Goal: Task Accomplishment & Management: Manage account settings

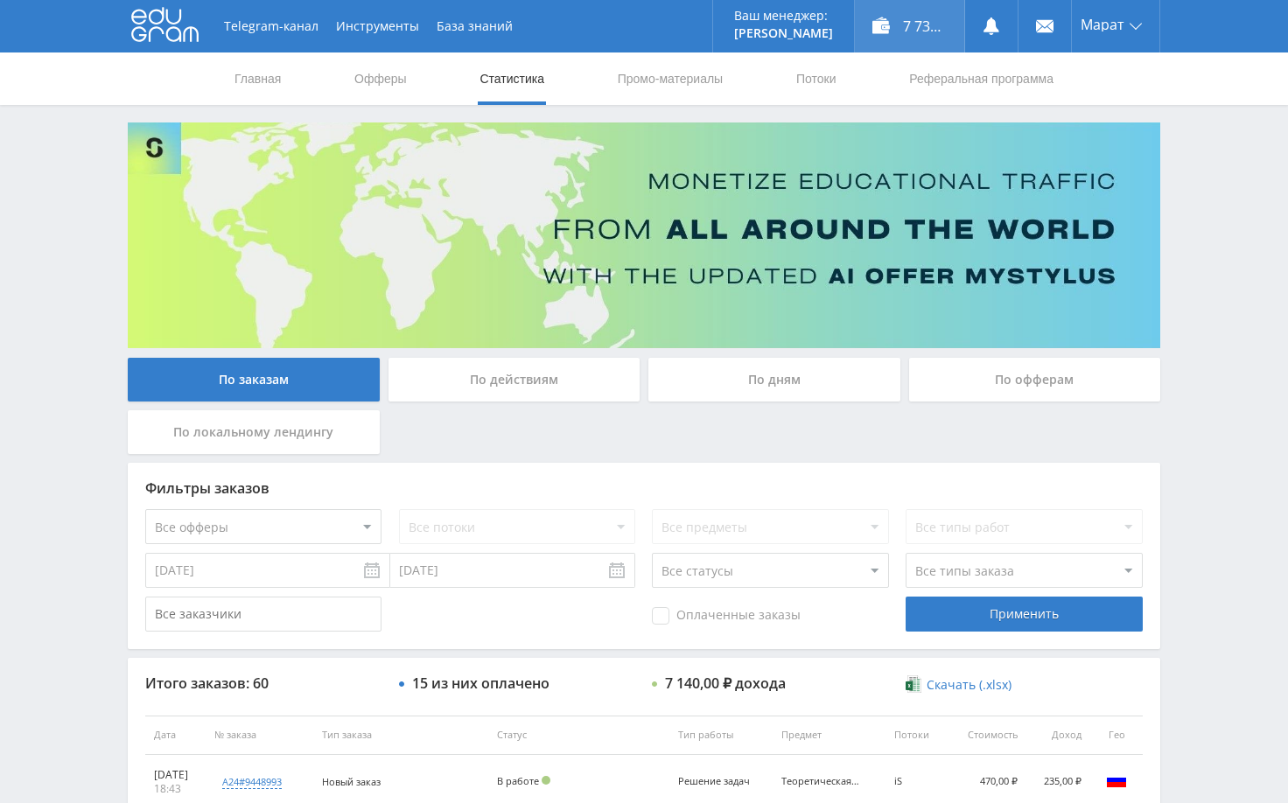
click at [932, 25] on div "7 730,70 ₽" at bounding box center [909, 26] width 109 height 53
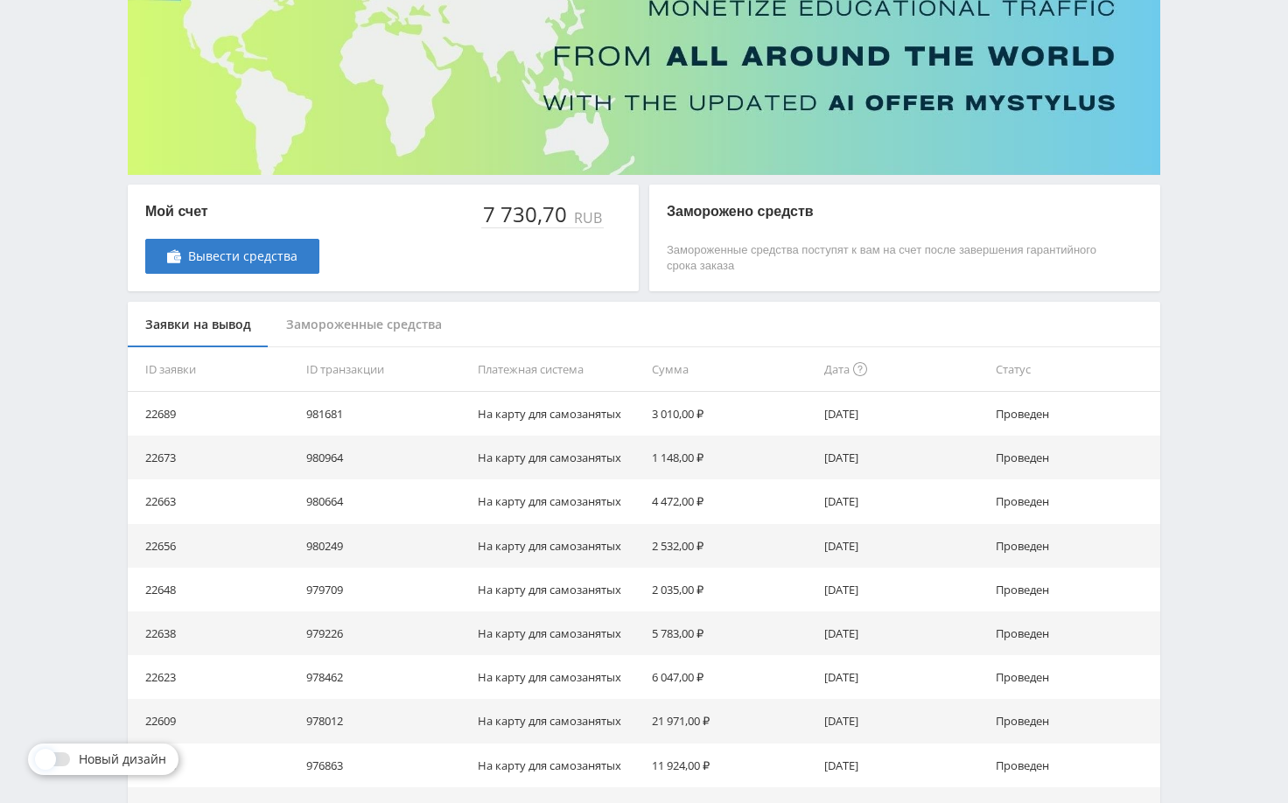
scroll to position [175, 0]
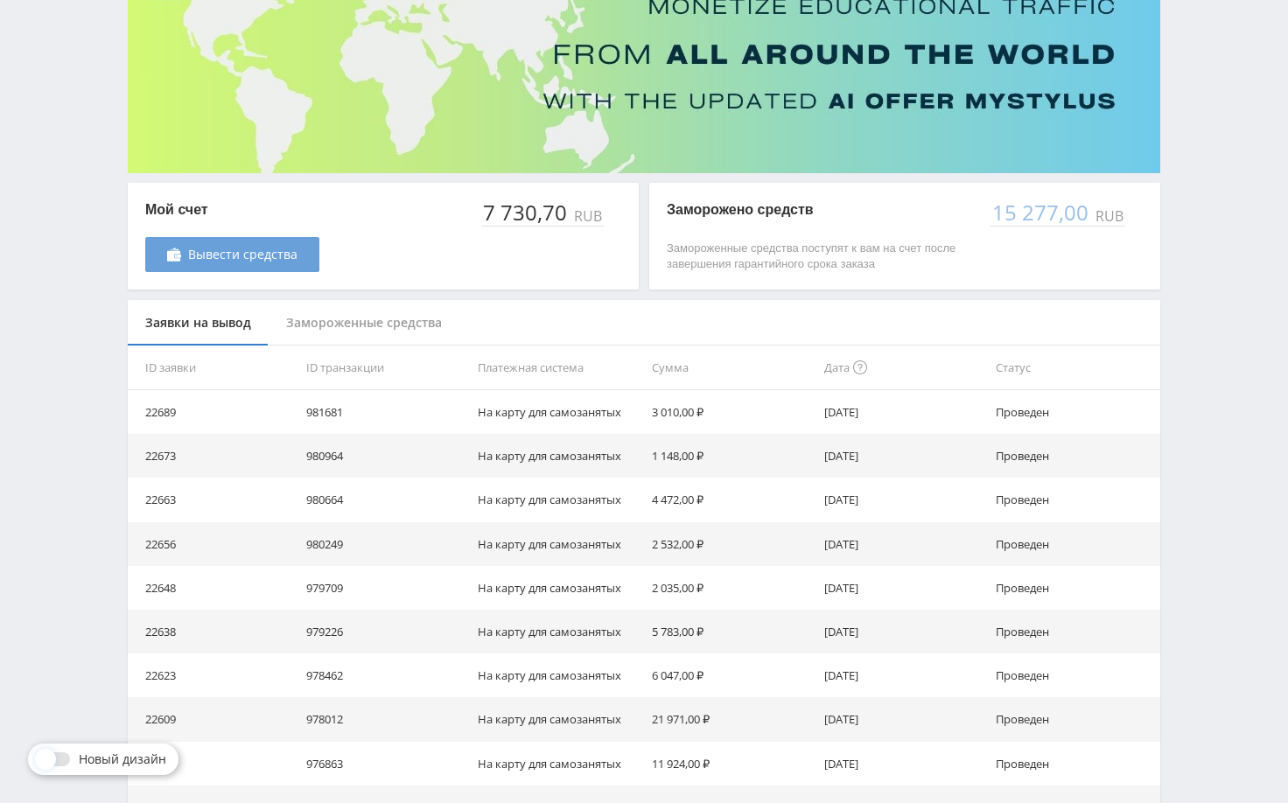
click at [242, 250] on span "Вывести средства" at bounding box center [242, 255] width 109 height 14
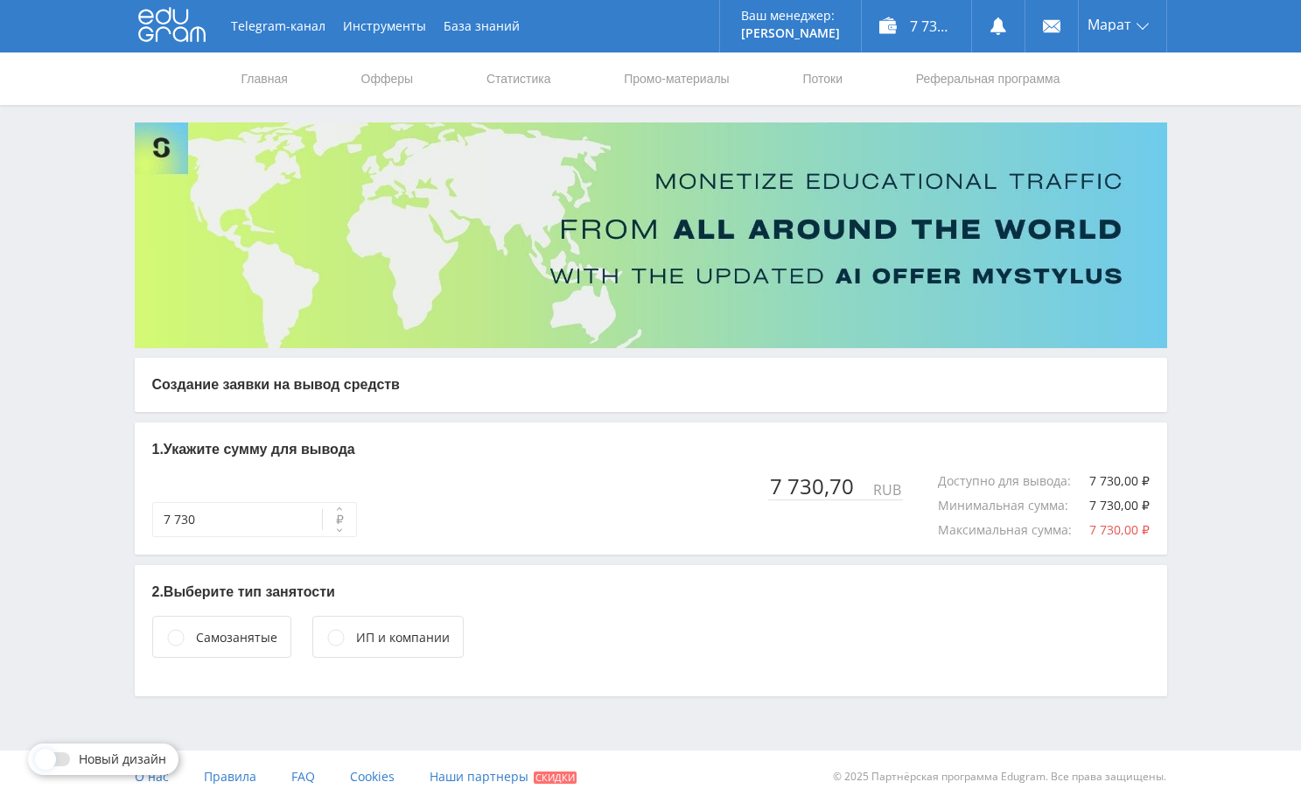
click at [263, 634] on div "Самозанятые" at bounding box center [236, 637] width 81 height 19
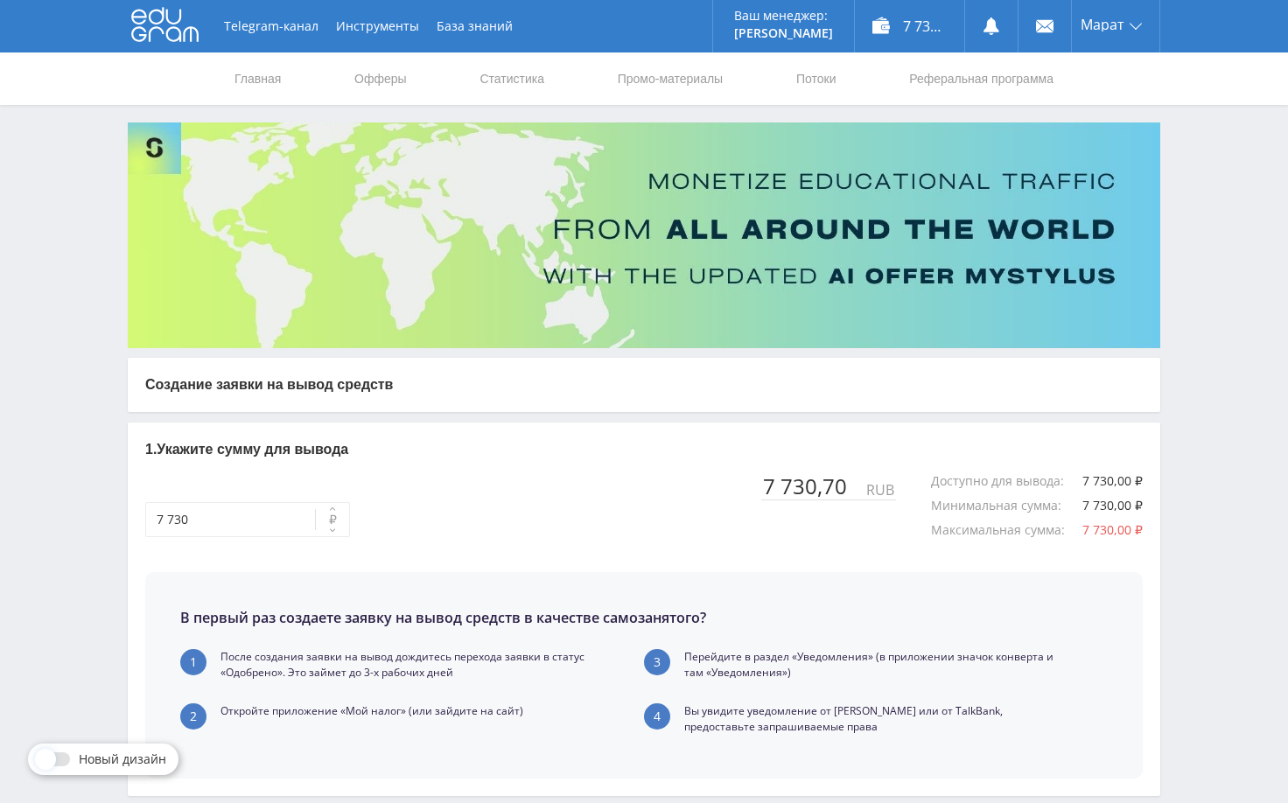
scroll to position [284, 0]
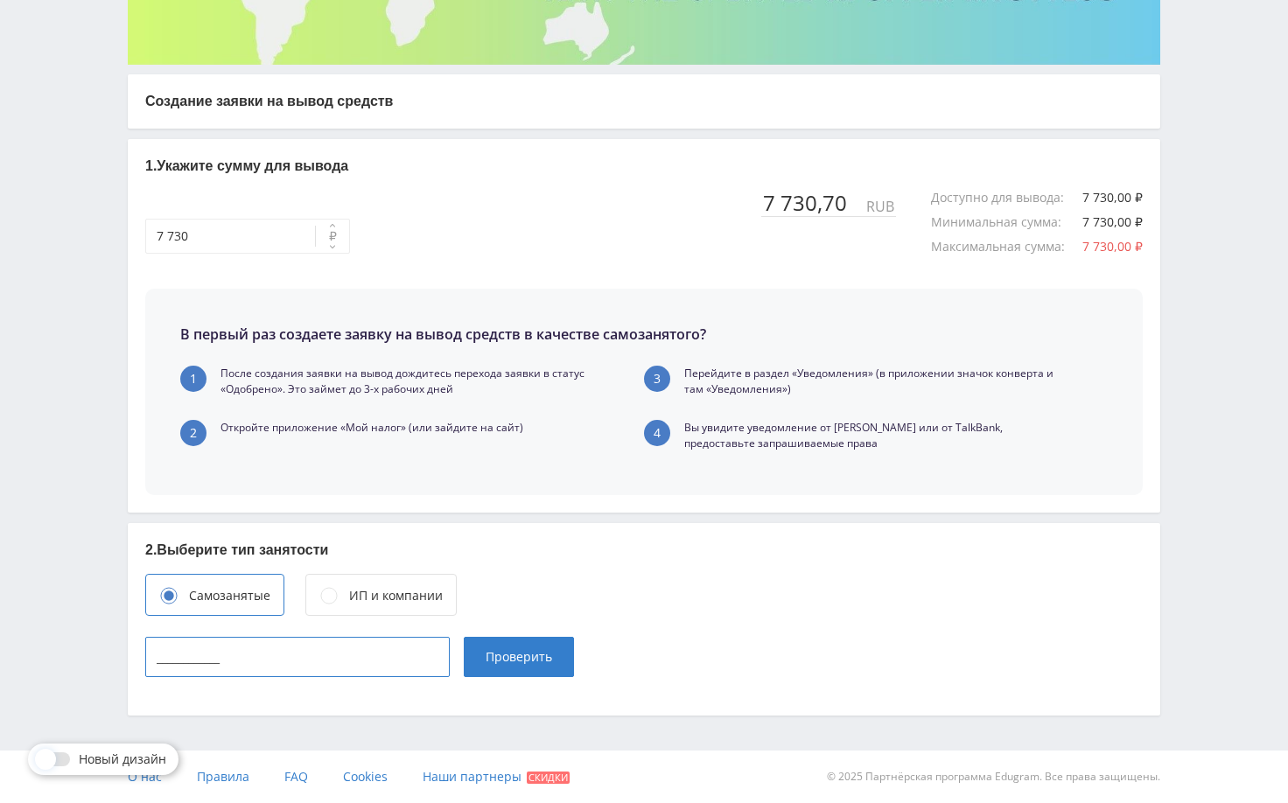
click at [326, 674] on input "____________" at bounding box center [297, 657] width 305 height 40
paste input "027310784791"
type input "027310784791"
click at [515, 658] on span "Проверить" at bounding box center [519, 657] width 67 height 14
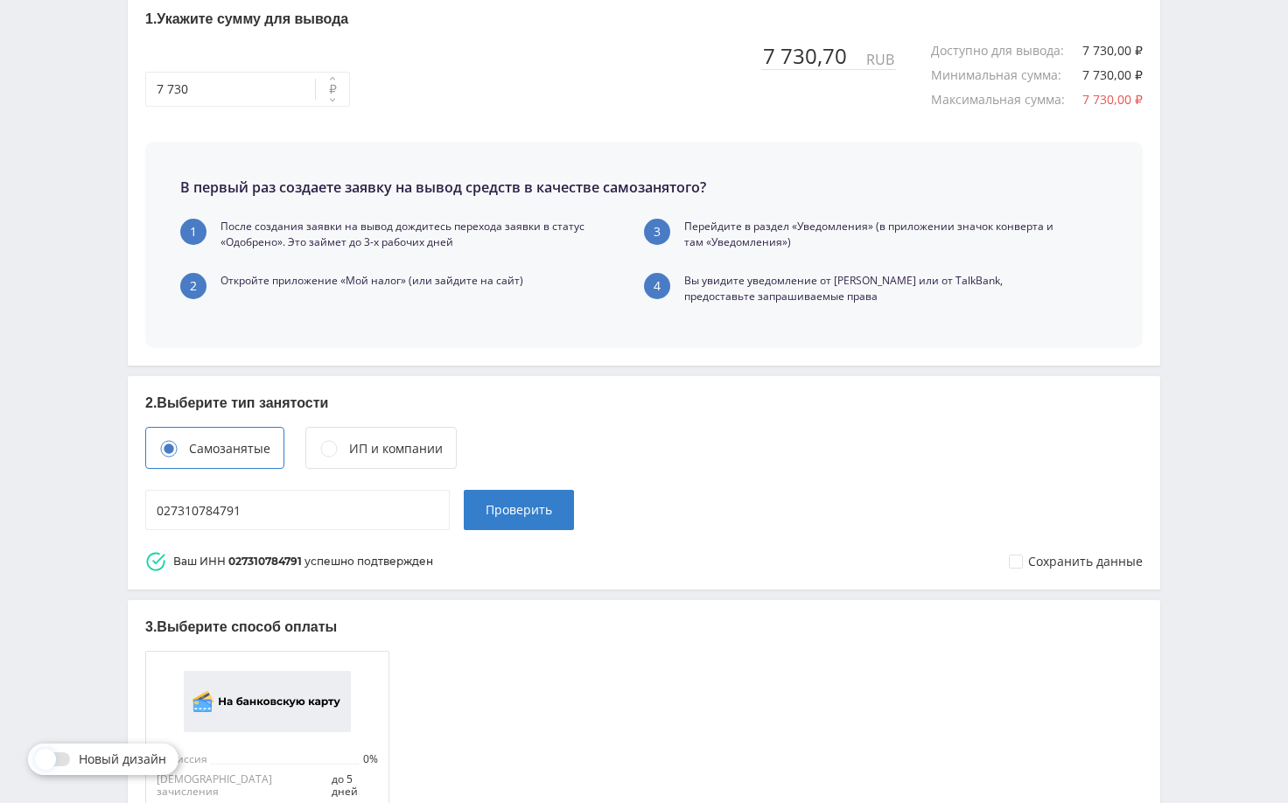
scroll to position [611, 0]
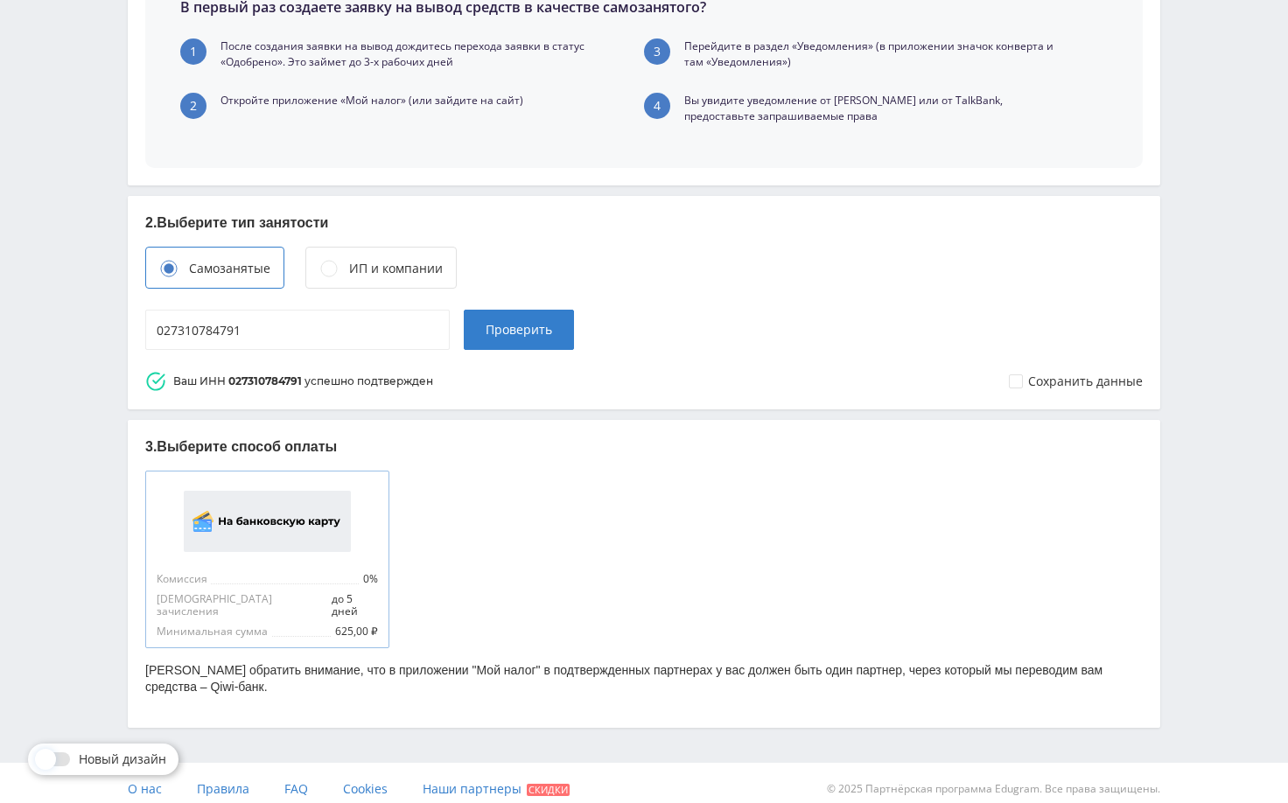
click at [302, 536] on img at bounding box center [267, 521] width 167 height 61
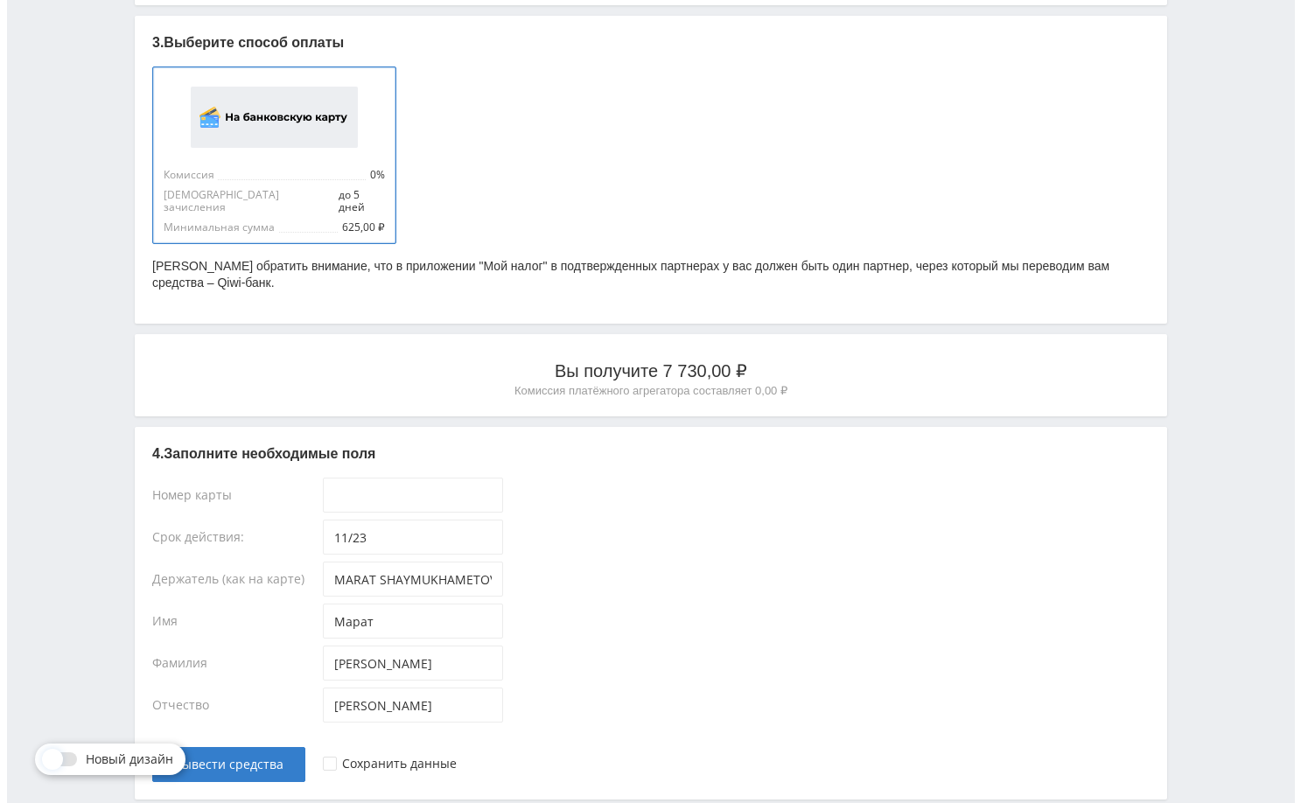
scroll to position [1048, 0]
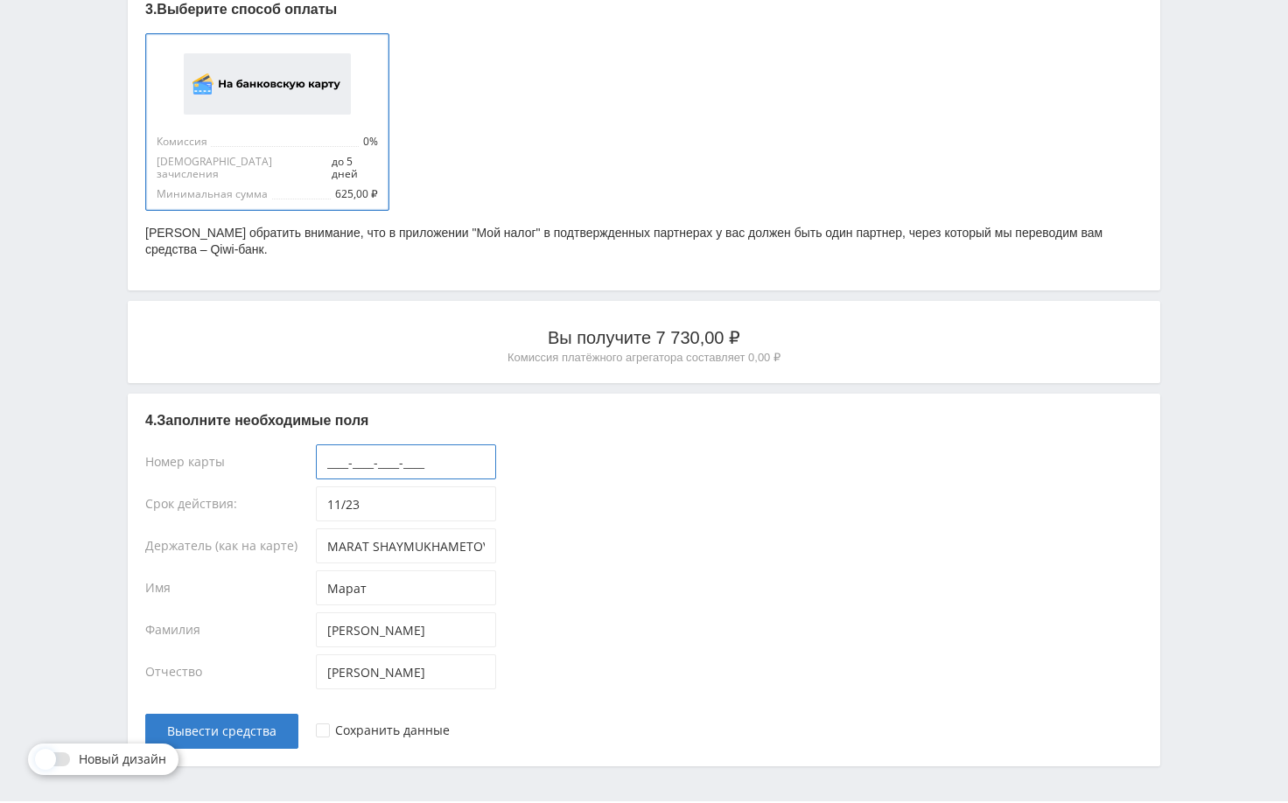
click at [369, 466] on input "____-____-____-____" at bounding box center [406, 462] width 180 height 35
paste input "4584-4328-1588-8020"
type input "4584-4328-1588-8020"
click at [258, 725] on span "Вывести средства" at bounding box center [221, 732] width 109 height 14
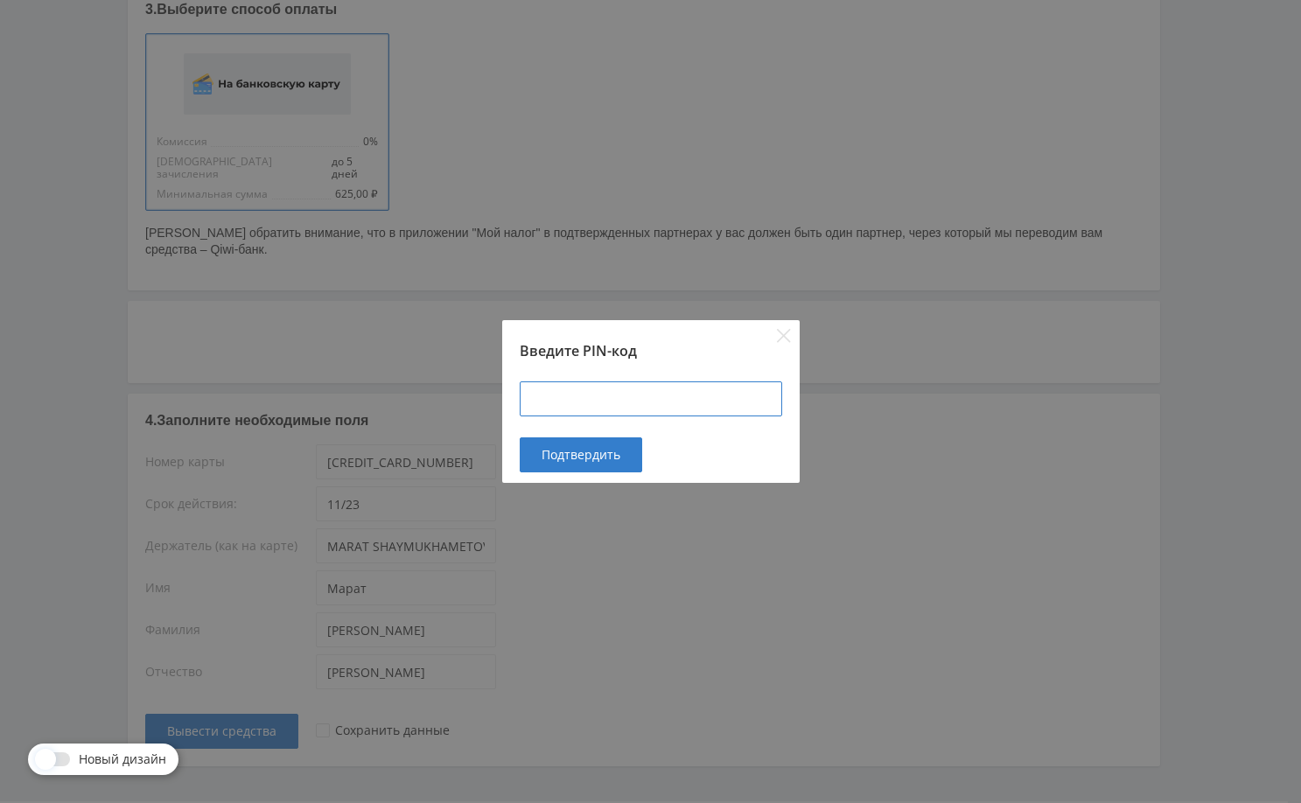
click at [609, 405] on input at bounding box center [651, 399] width 263 height 35
type input "101101"
click at [596, 454] on span "Подтвердить" at bounding box center [581, 455] width 79 height 14
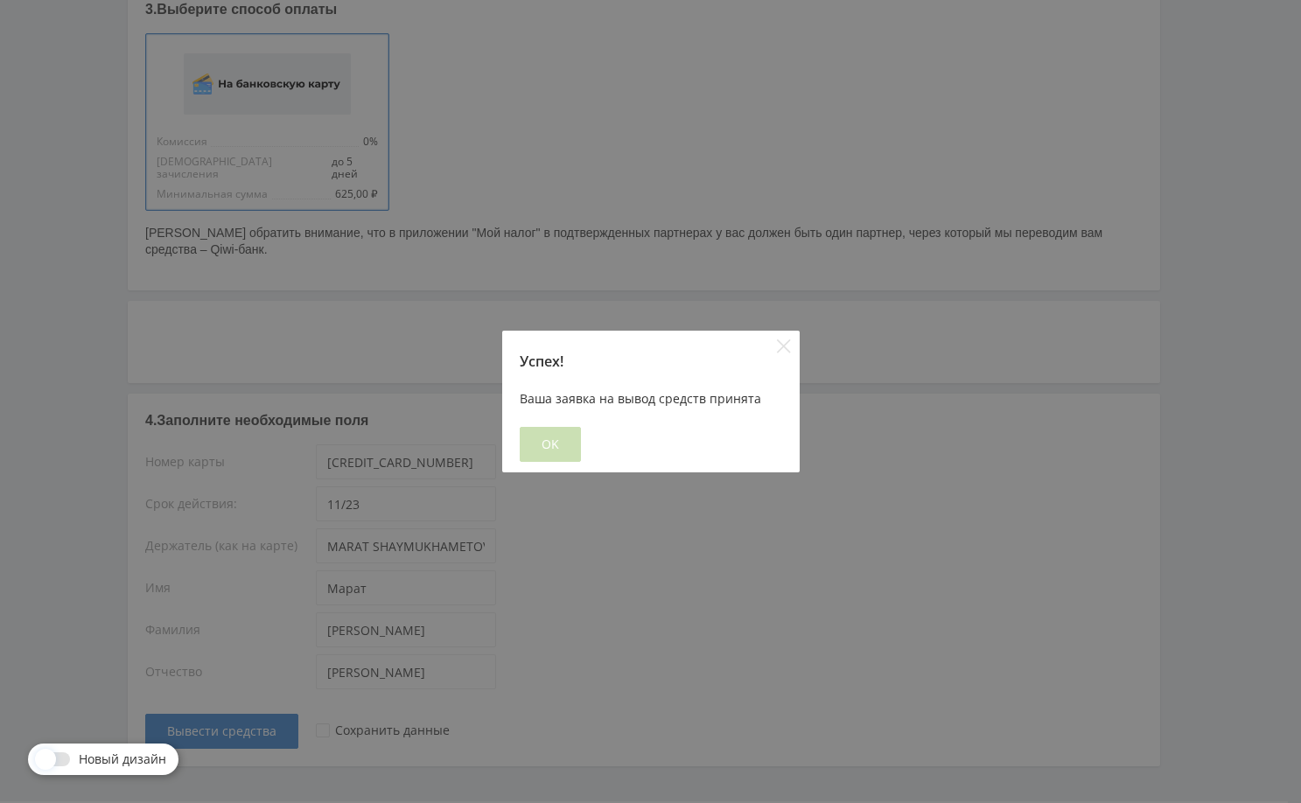
click at [561, 447] on button "OK" at bounding box center [550, 444] width 61 height 35
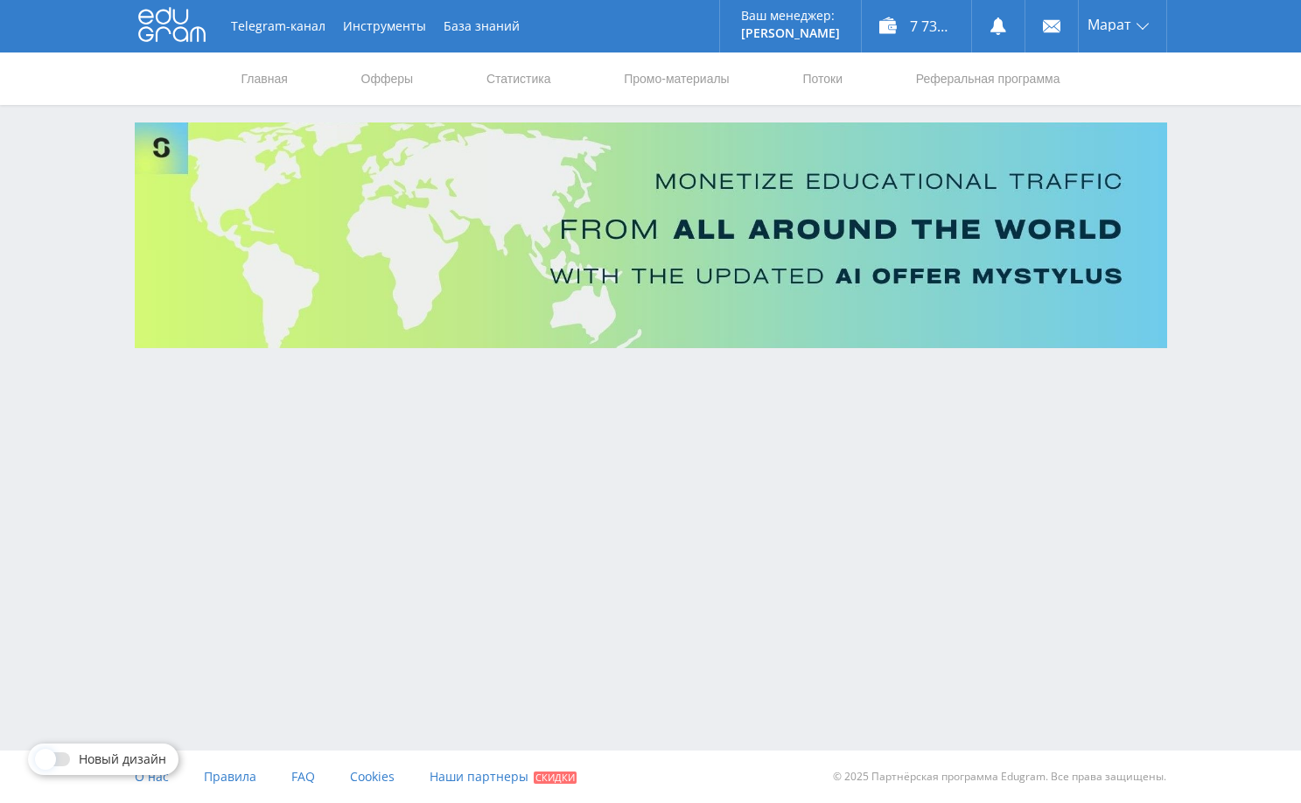
scroll to position [0, 0]
click at [985, 28] on link at bounding box center [998, 26] width 53 height 53
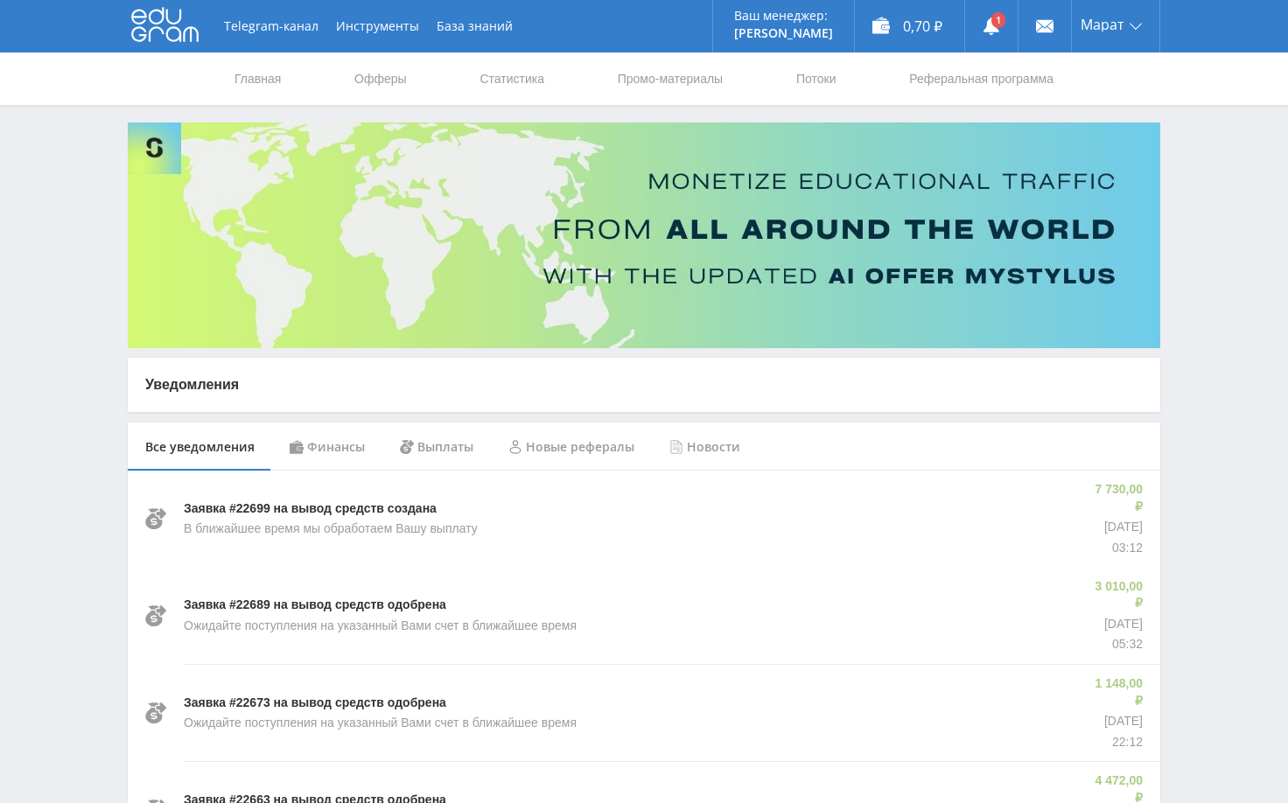
click at [328, 445] on div "Финансы" at bounding box center [327, 447] width 110 height 49
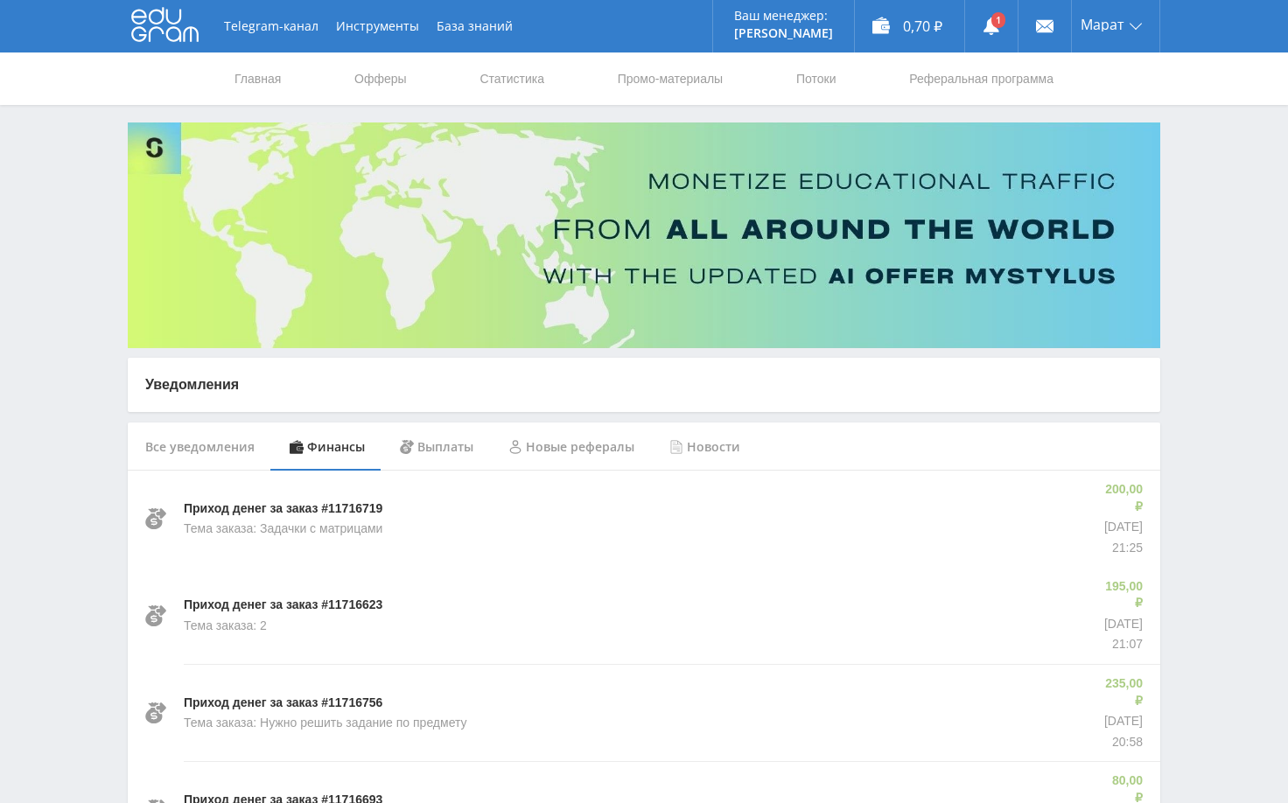
drag, startPoint x: 1200, startPoint y: 455, endPoint x: 1209, endPoint y: 478, distance: 24.7
click at [526, 79] on link "Статистика" at bounding box center [512, 79] width 68 height 53
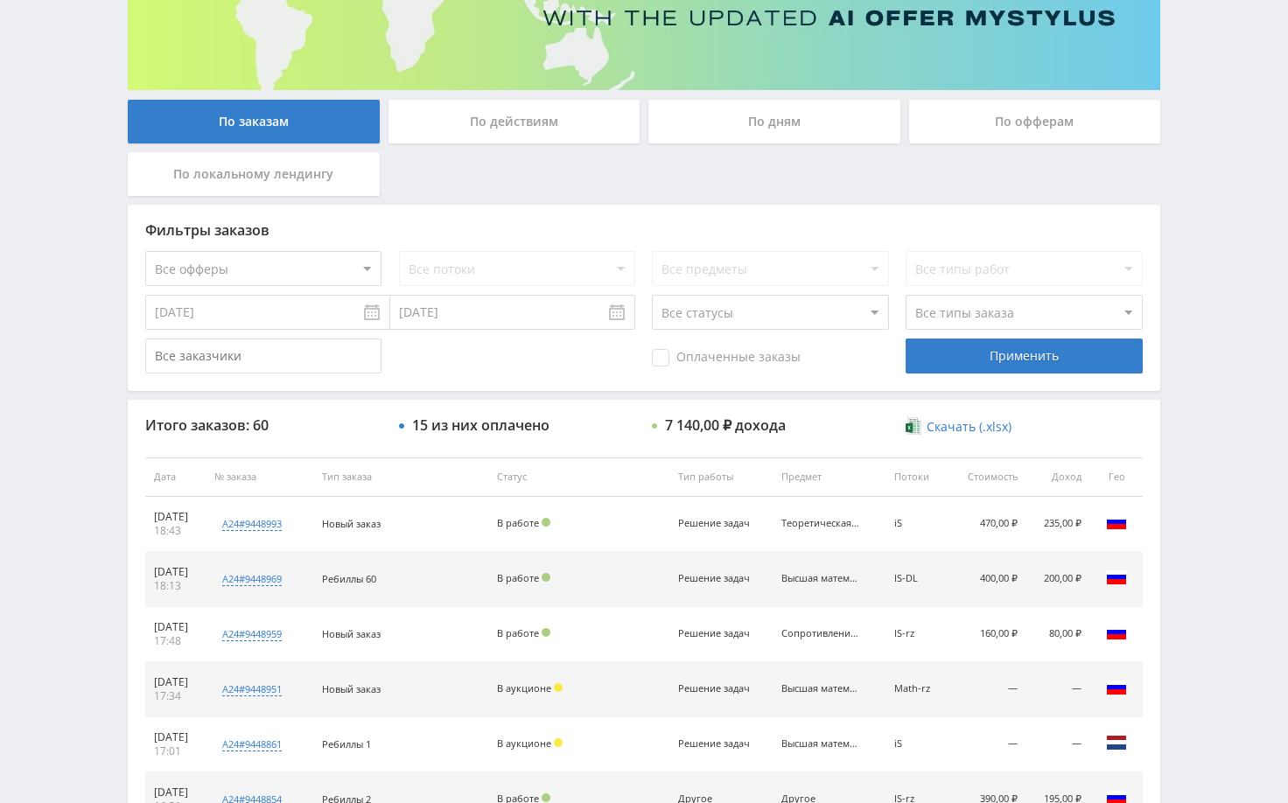
scroll to position [350, 0]
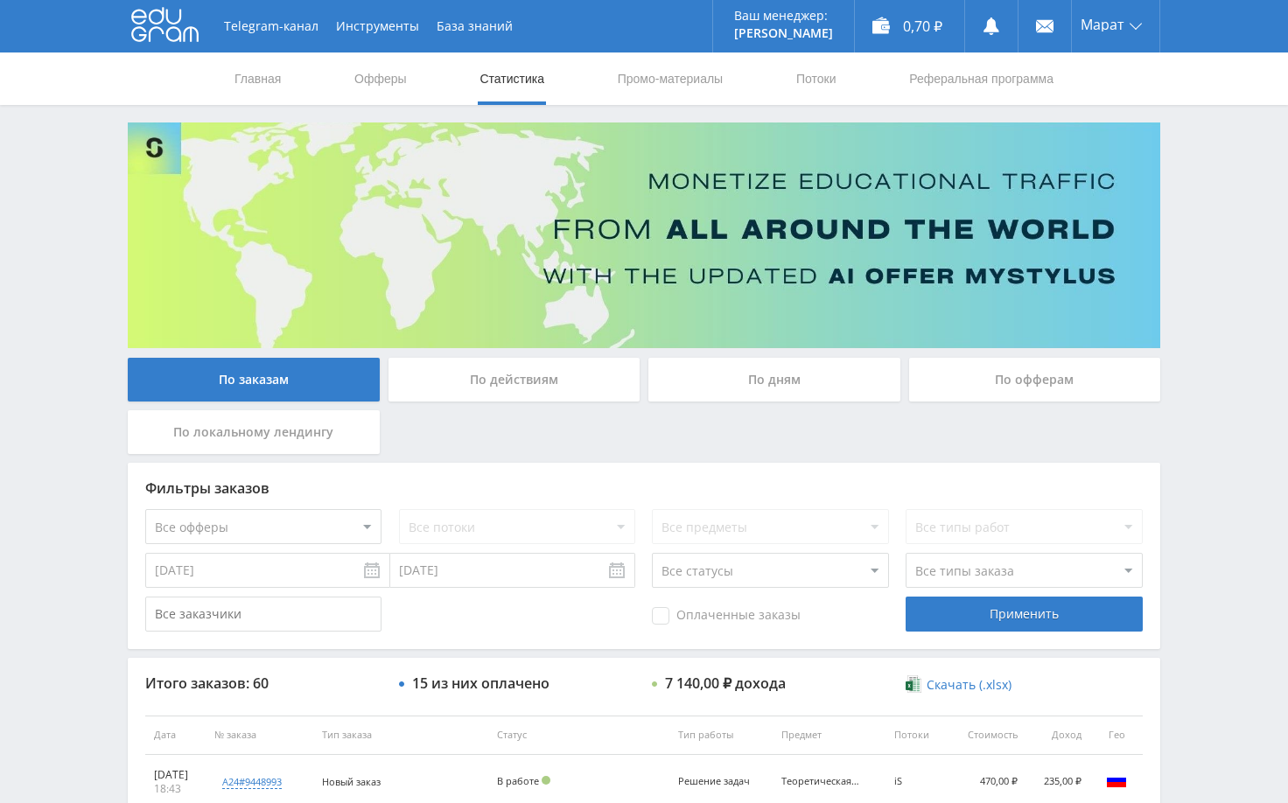
click at [1194, 482] on div "Telegram-канал Инструменты База знаний Ваш менеджер: [PERSON_NAME] Online @edug…" at bounding box center [644, 734] width 1288 height 1469
click at [1190, 356] on div "Telegram-канал Инструменты База знаний Ваш менеджер: [PERSON_NAME] Online @edug…" at bounding box center [644, 734] width 1288 height 1469
click at [1233, 455] on div "Telegram-канал Инструменты База знаний Ваш менеджер: [PERSON_NAME] Online @edug…" at bounding box center [644, 734] width 1288 height 1469
click at [1211, 452] on div "Telegram-канал Инструменты База знаний Ваш менеджер: [PERSON_NAME] Online @edug…" at bounding box center [644, 734] width 1288 height 1469
